Goal: Communication & Community: Answer question/provide support

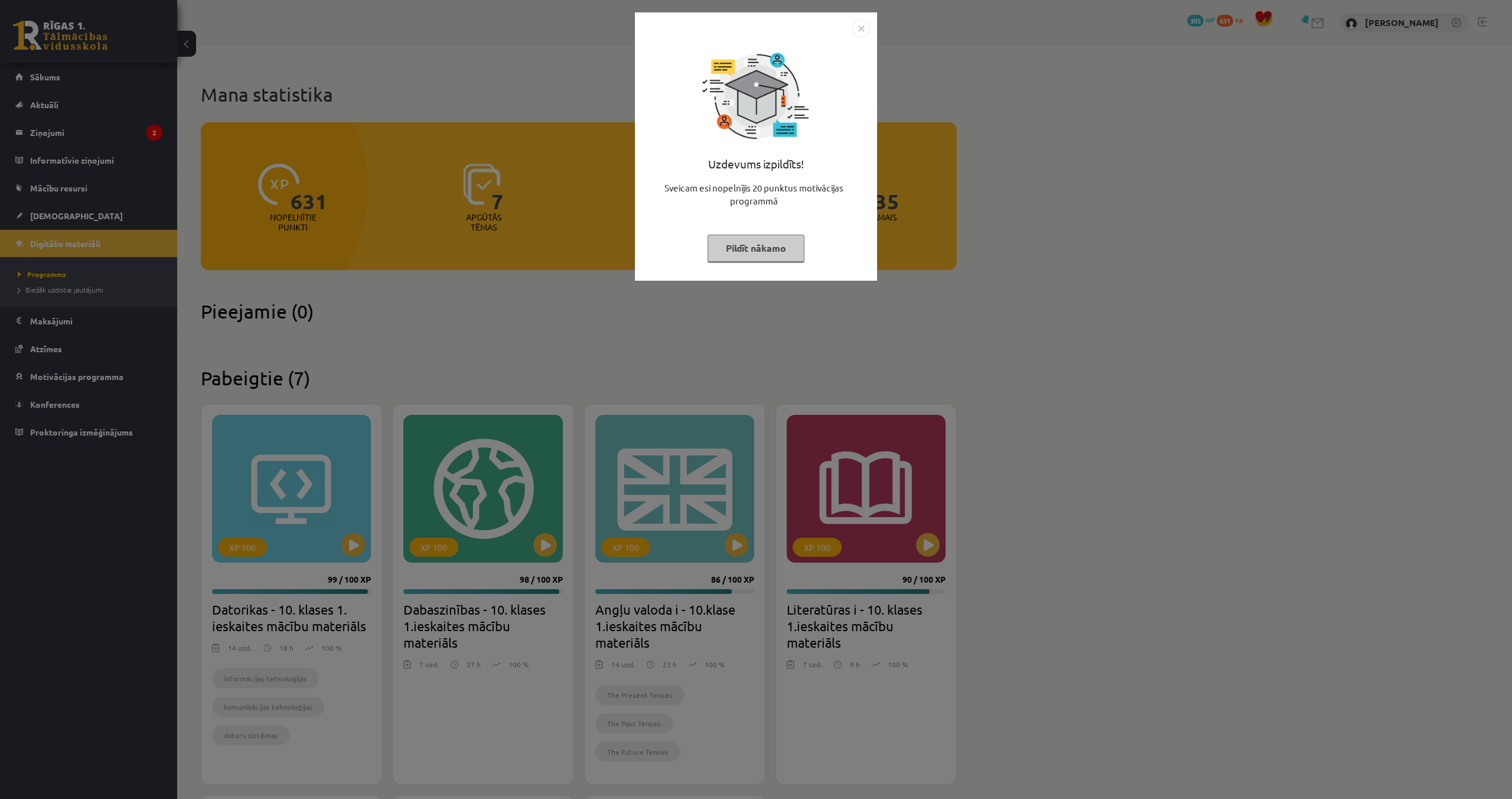
scroll to position [390, 0]
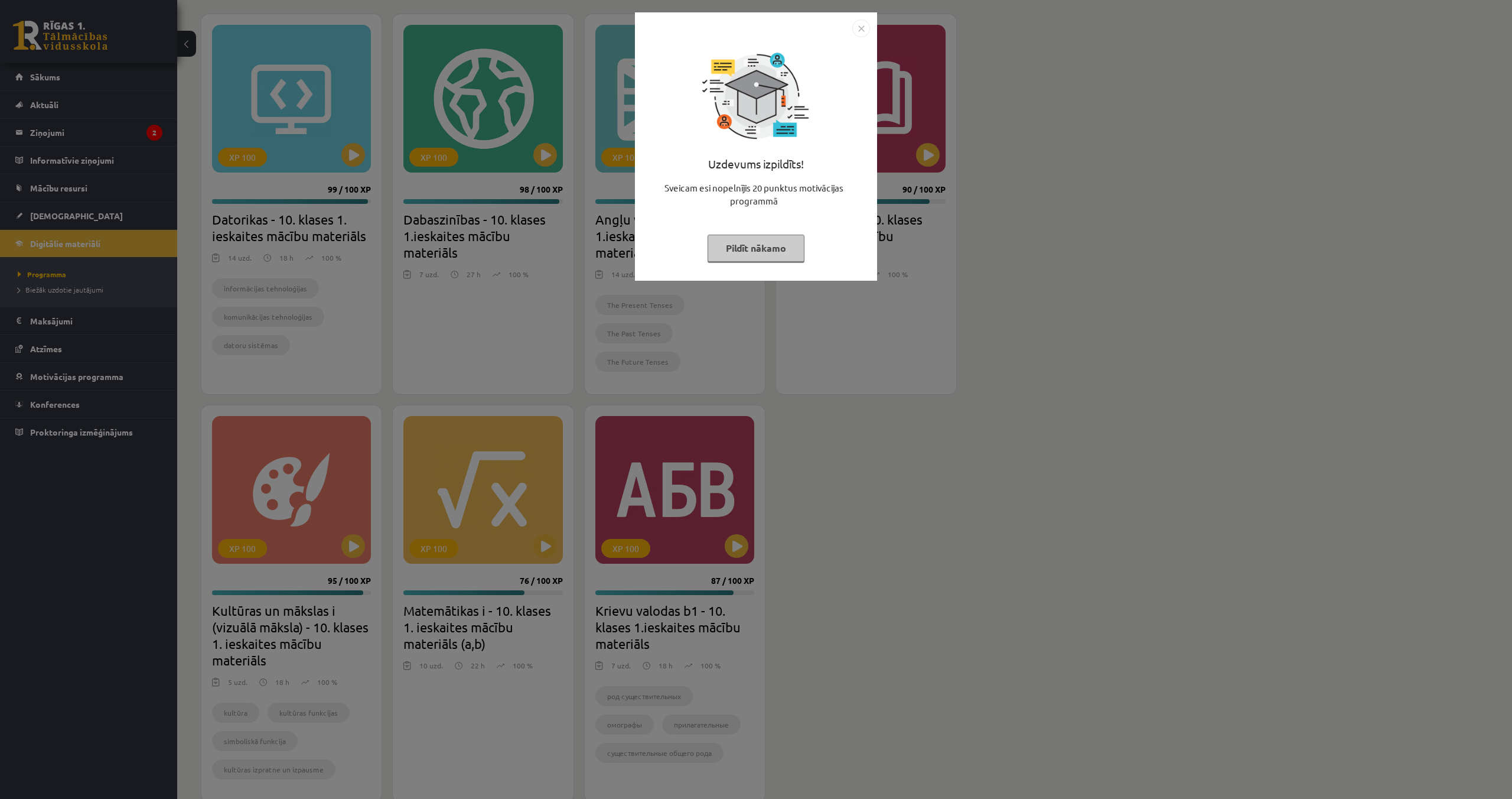
click at [722, 247] on button "Pildīt nākamo" at bounding box center [756, 248] width 97 height 27
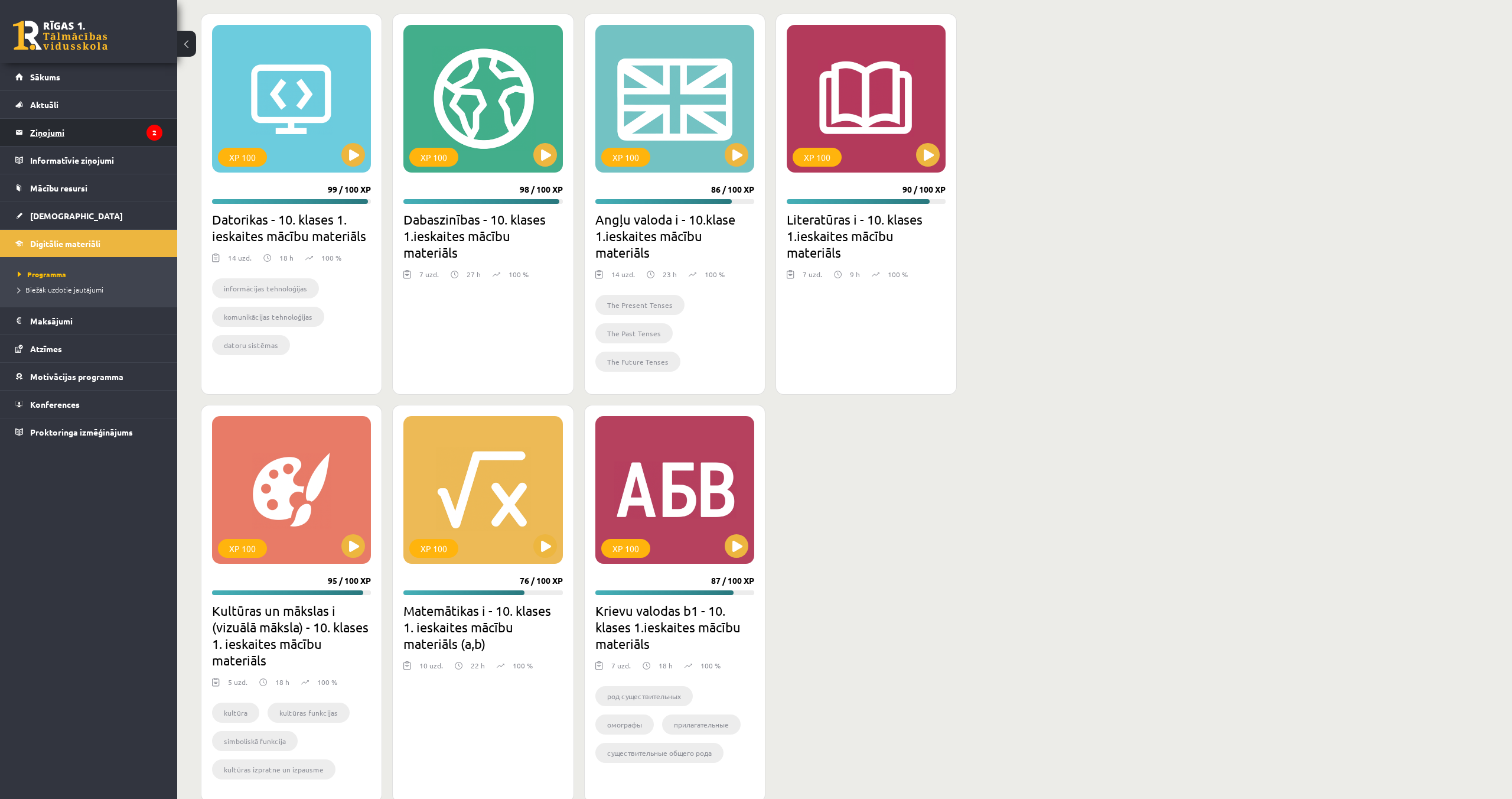
click at [52, 132] on legend "Ziņojumi 2" at bounding box center [96, 132] width 132 height 27
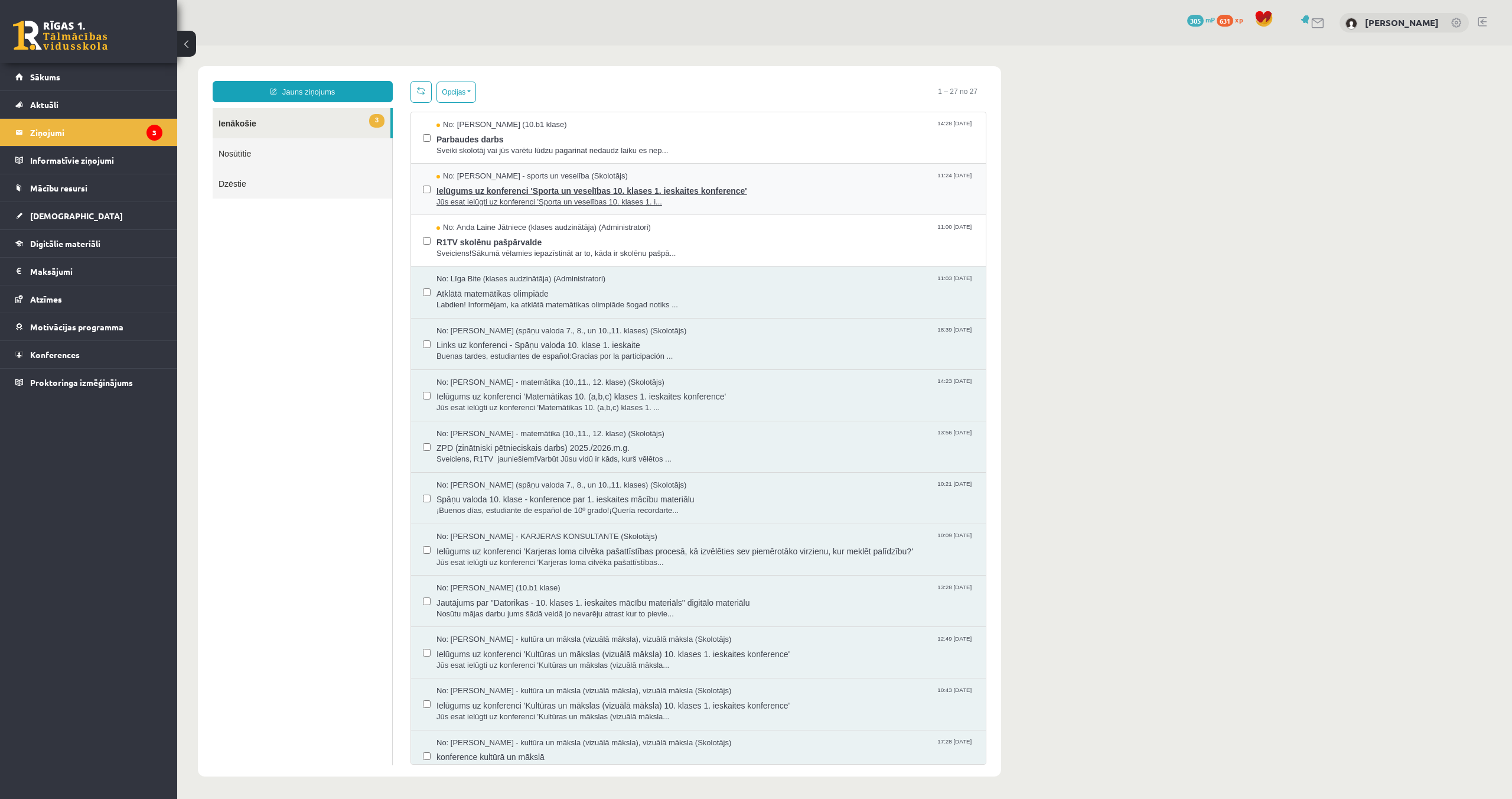
click at [506, 188] on span "Ielūgums uz konferenci 'Sporta un veselības 10. klases 1. ieskaites konference'" at bounding box center [705, 190] width 538 height 15
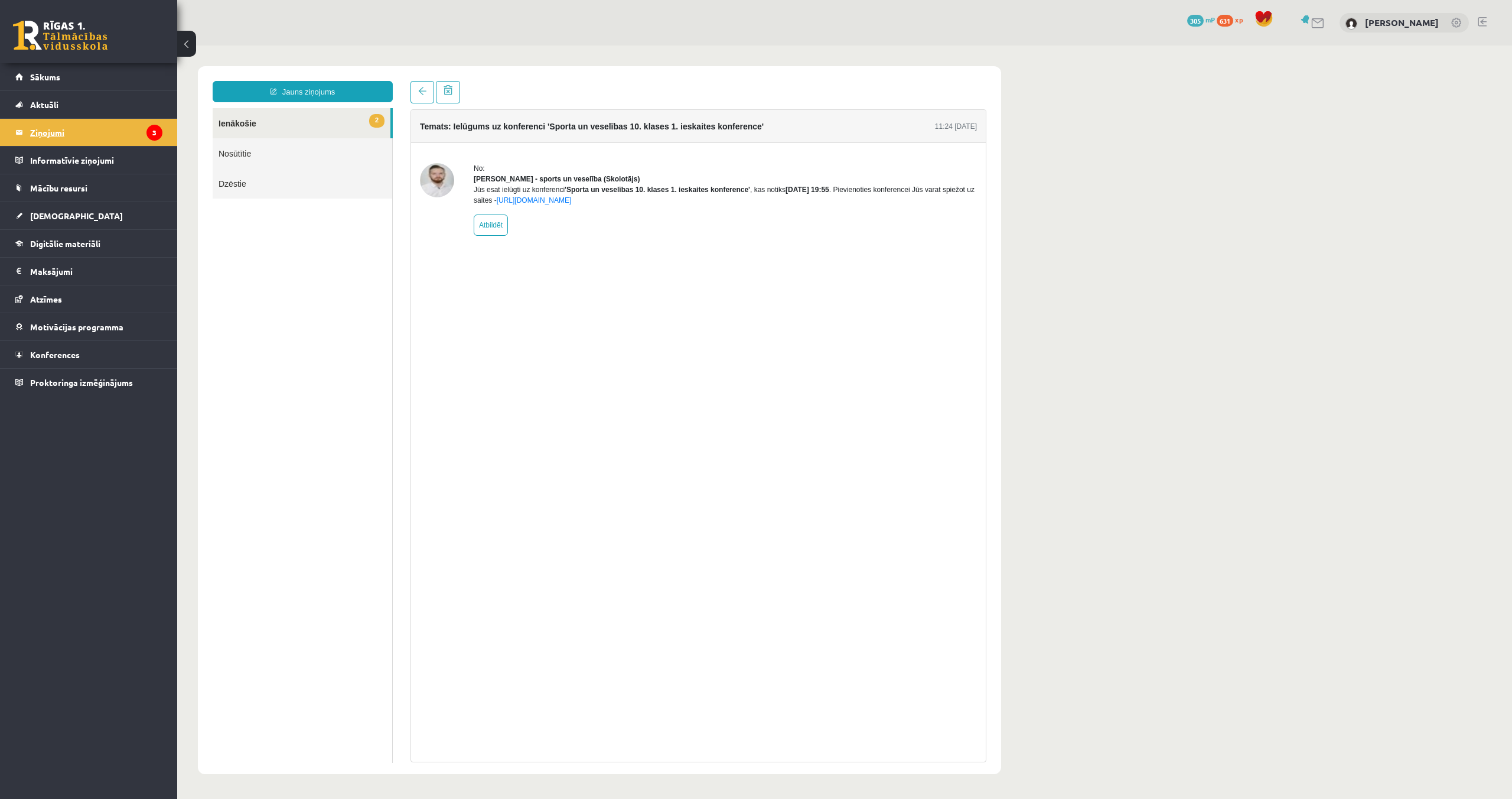
click at [81, 139] on legend "Ziņojumi 3" at bounding box center [96, 132] width 132 height 27
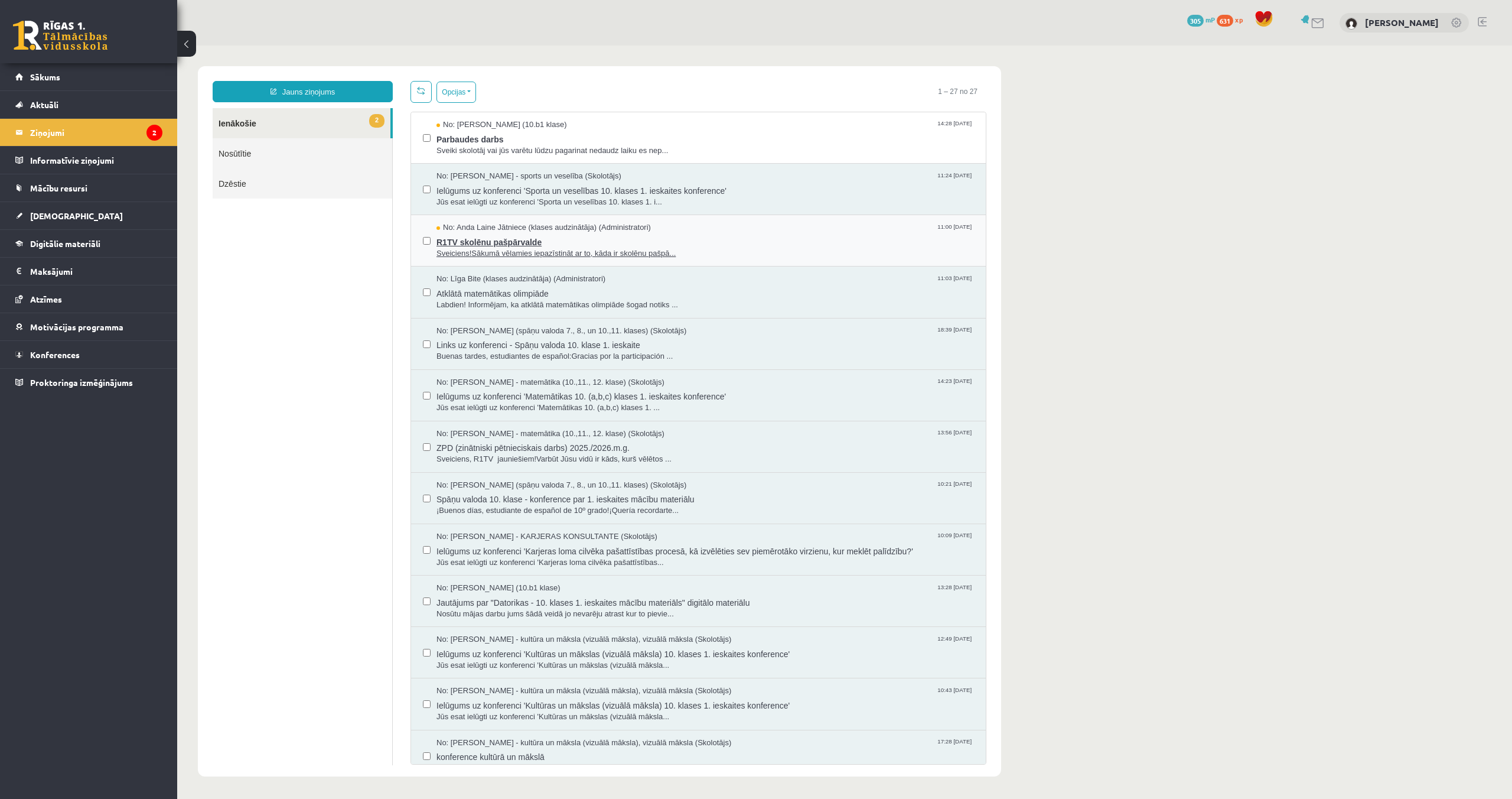
click at [468, 234] on span "R1TV skolēnu pašpārvalde" at bounding box center [705, 241] width 538 height 15
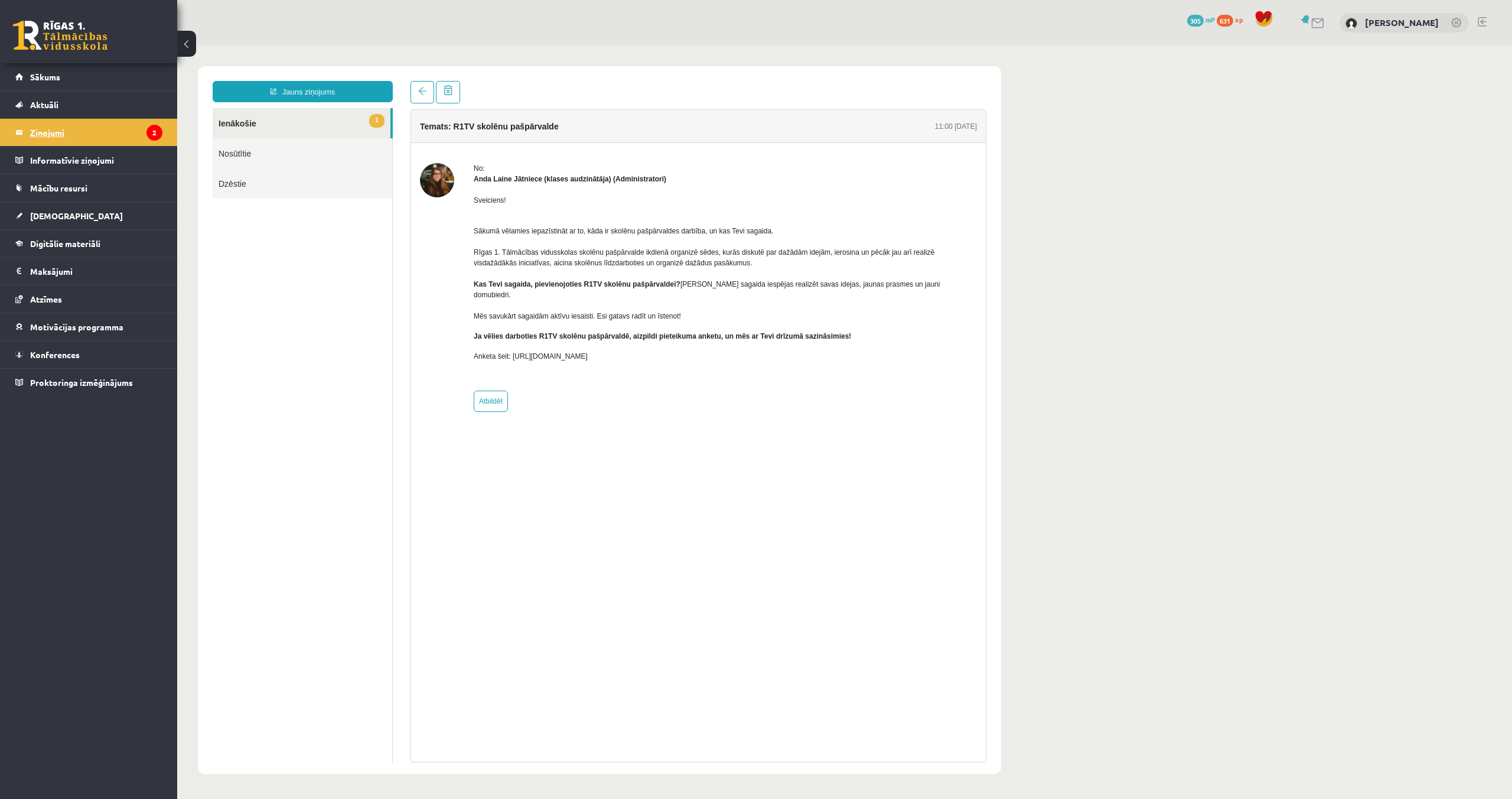
click at [77, 131] on legend "Ziņojumi 2" at bounding box center [96, 132] width 132 height 27
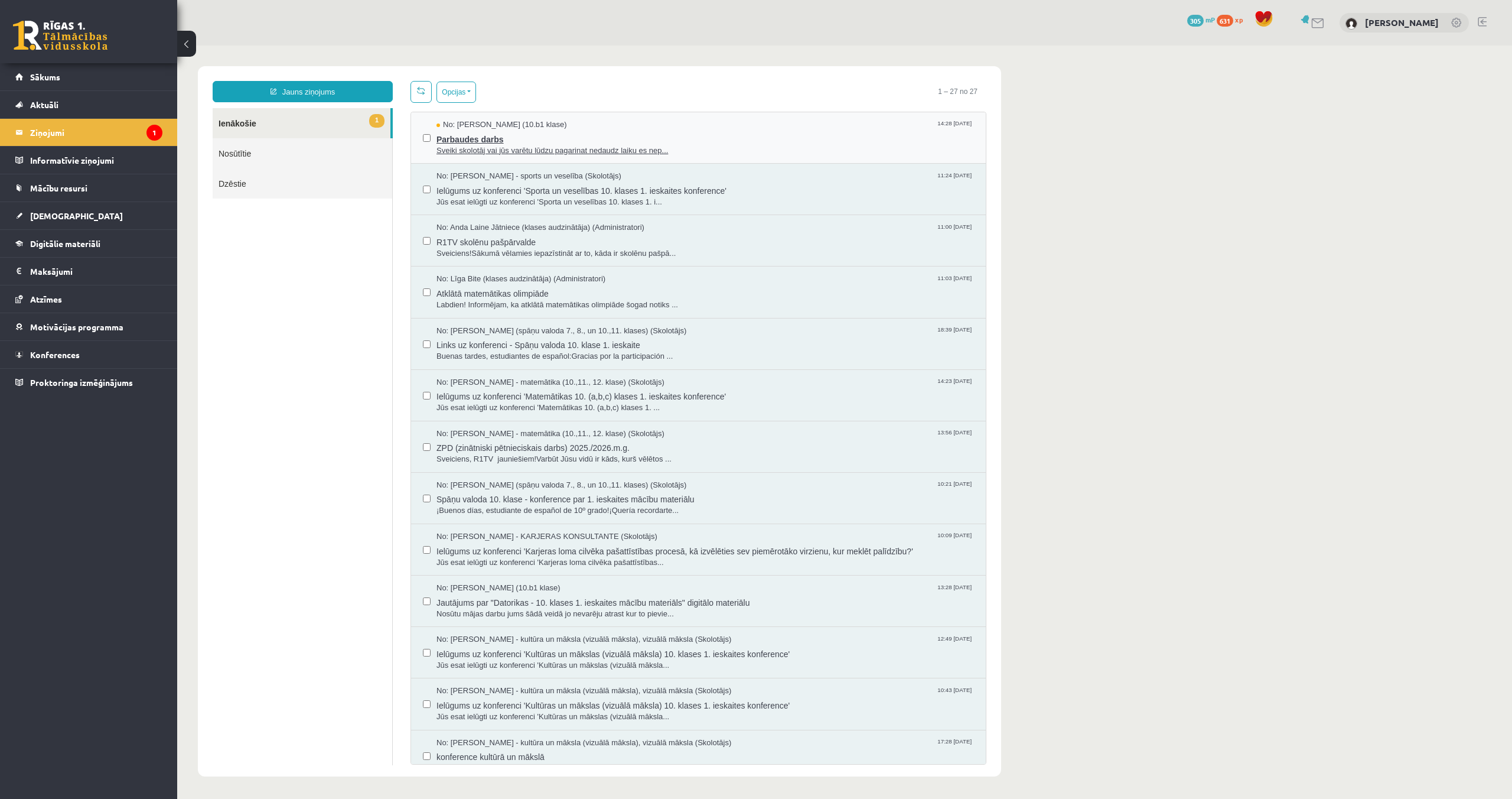
click at [512, 137] on span "Parbaudes darbs" at bounding box center [705, 138] width 538 height 15
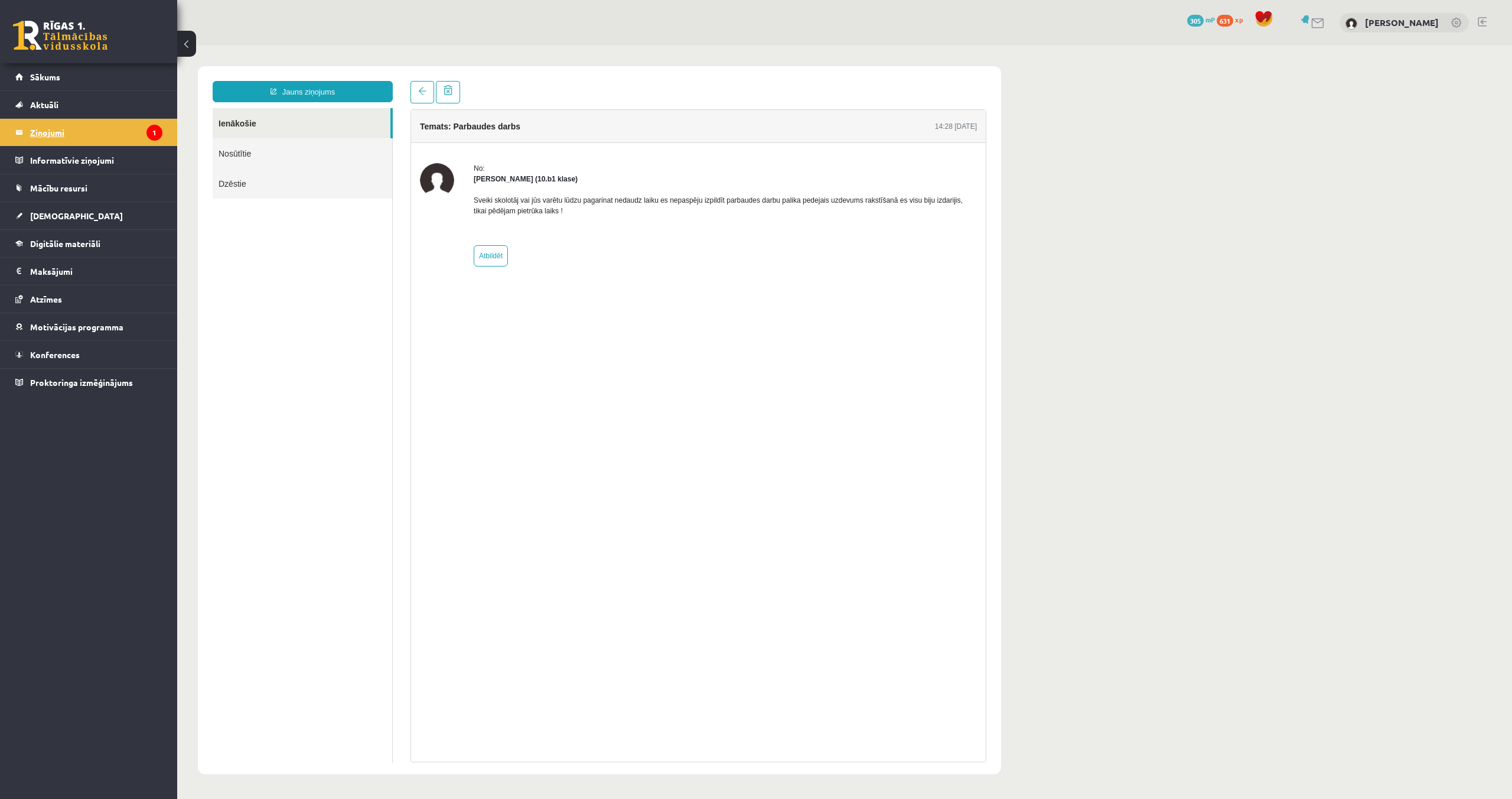
click at [73, 133] on legend "Ziņojumi 1" at bounding box center [96, 132] width 132 height 27
